Goal: Check status: Check status

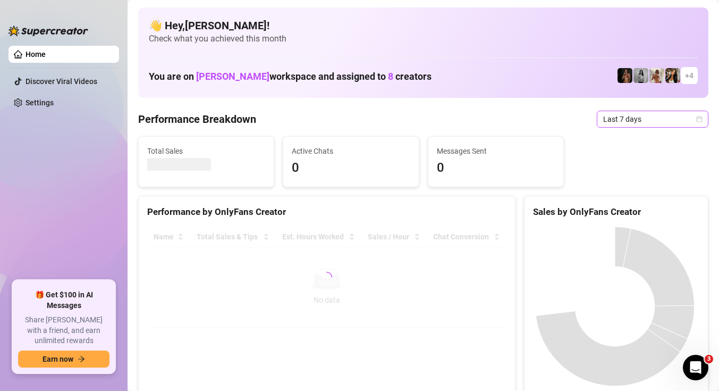
click at [658, 115] on span "Last 7 days" at bounding box center [652, 119] width 99 height 16
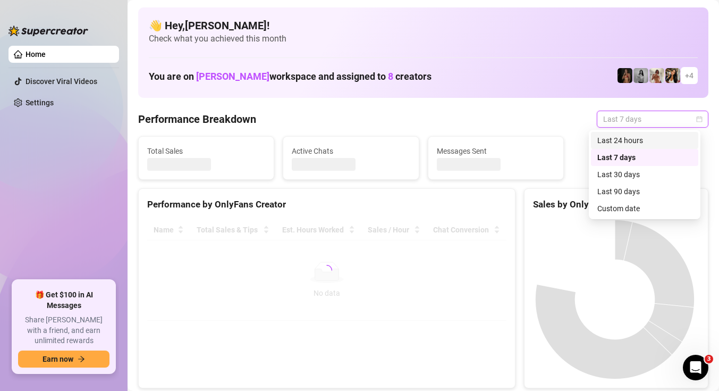
click at [642, 141] on div "Last 24 hours" at bounding box center [645, 141] width 95 height 12
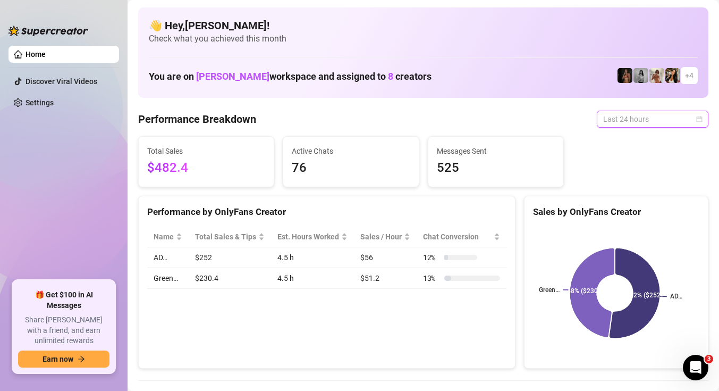
click at [653, 125] on span "Last 24 hours" at bounding box center [652, 119] width 99 height 16
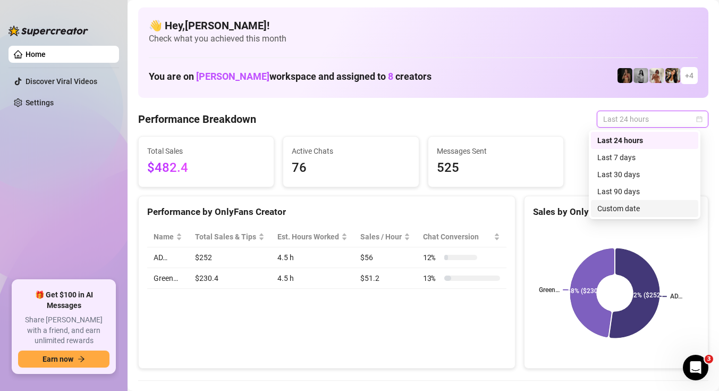
click at [655, 213] on div "Custom date" at bounding box center [645, 209] width 95 height 12
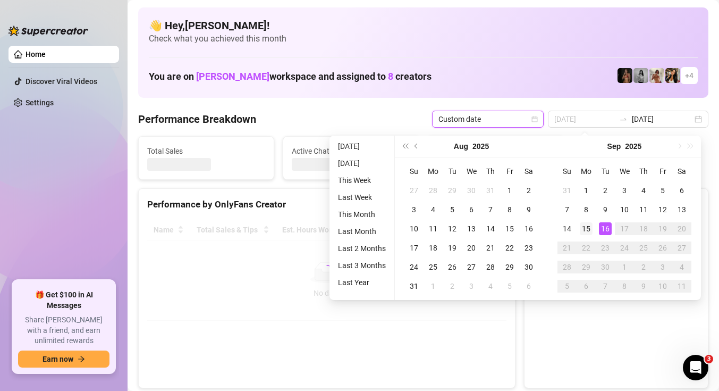
type input "[DATE]"
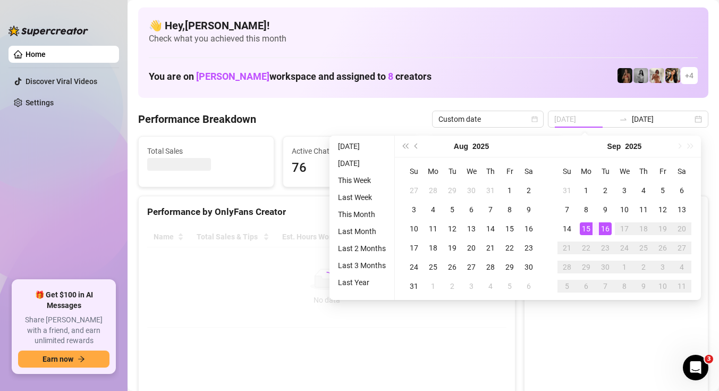
click at [583, 227] on div "15" at bounding box center [586, 228] width 13 height 13
click at [601, 231] on div "16" at bounding box center [605, 228] width 13 height 13
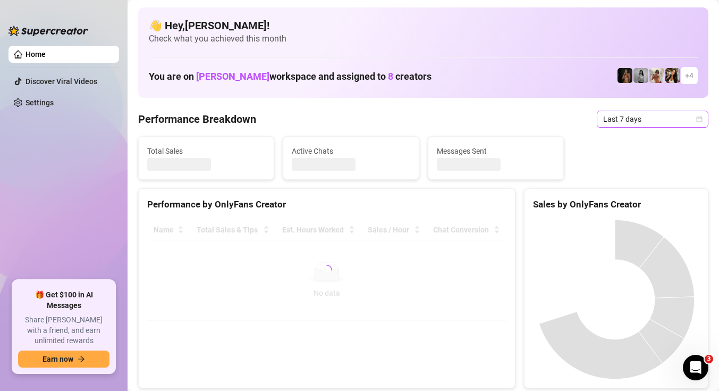
click at [661, 115] on span "Last 7 days" at bounding box center [652, 119] width 99 height 16
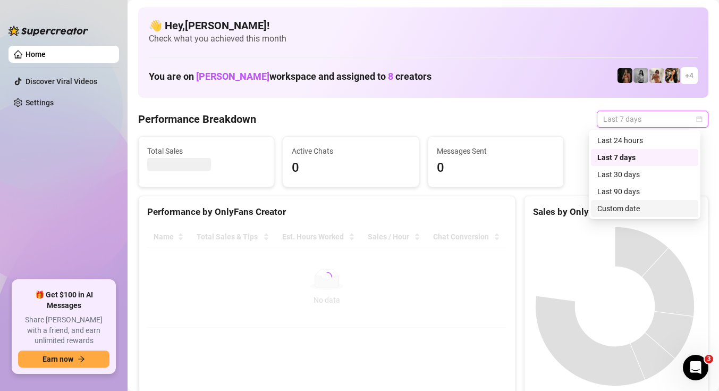
click at [651, 208] on div "Custom date" at bounding box center [645, 209] width 95 height 12
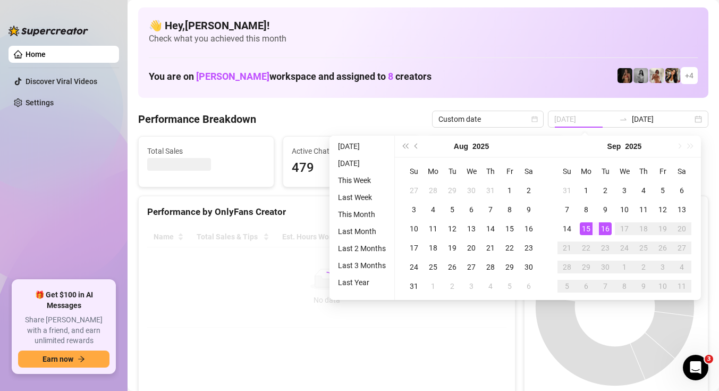
click at [585, 225] on div "15" at bounding box center [586, 228] width 13 height 13
click at [606, 232] on div "16" at bounding box center [605, 228] width 13 height 13
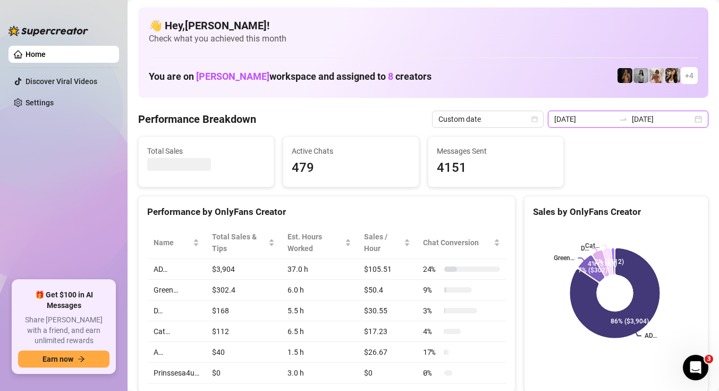
click at [615, 118] on input "2025-09-09" at bounding box center [585, 119] width 61 height 12
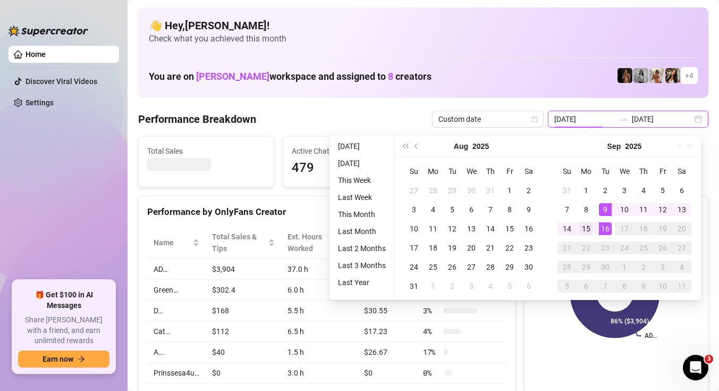
type input "[DATE]"
click at [585, 221] on td "15" at bounding box center [586, 228] width 19 height 19
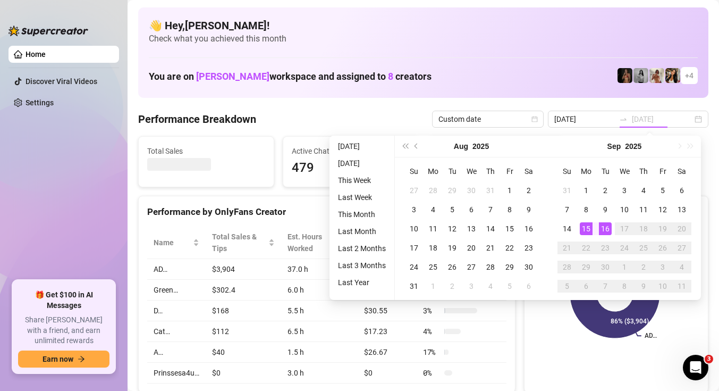
click at [608, 225] on div "16" at bounding box center [605, 228] width 13 height 13
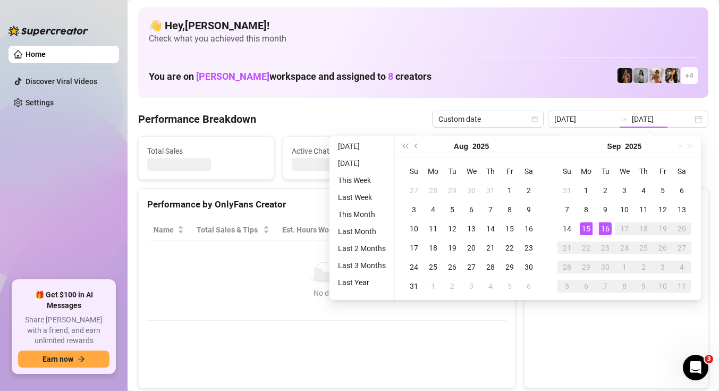
type input "[DATE]"
